Goal: Task Accomplishment & Management: Use online tool/utility

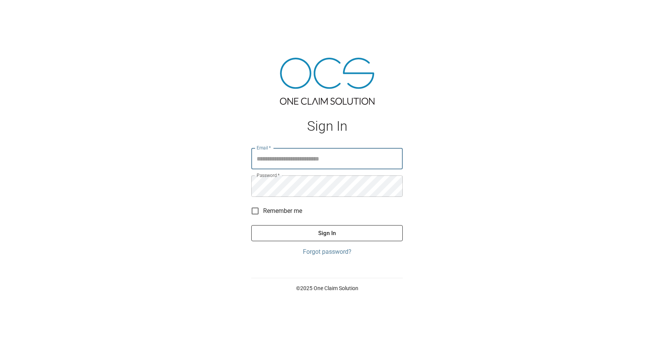
type input "**********"
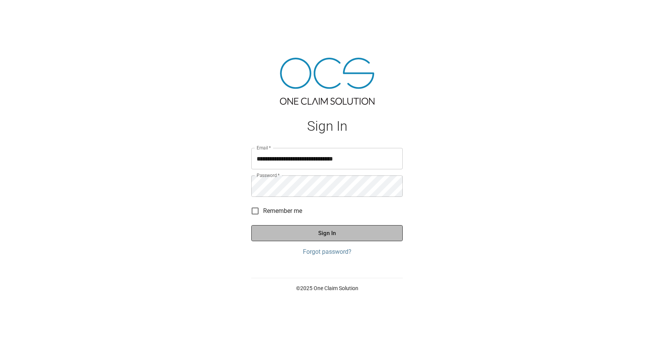
click at [289, 230] on button "Sign In" at bounding box center [326, 233] width 151 height 16
